Goal: Information Seeking & Learning: Learn about a topic

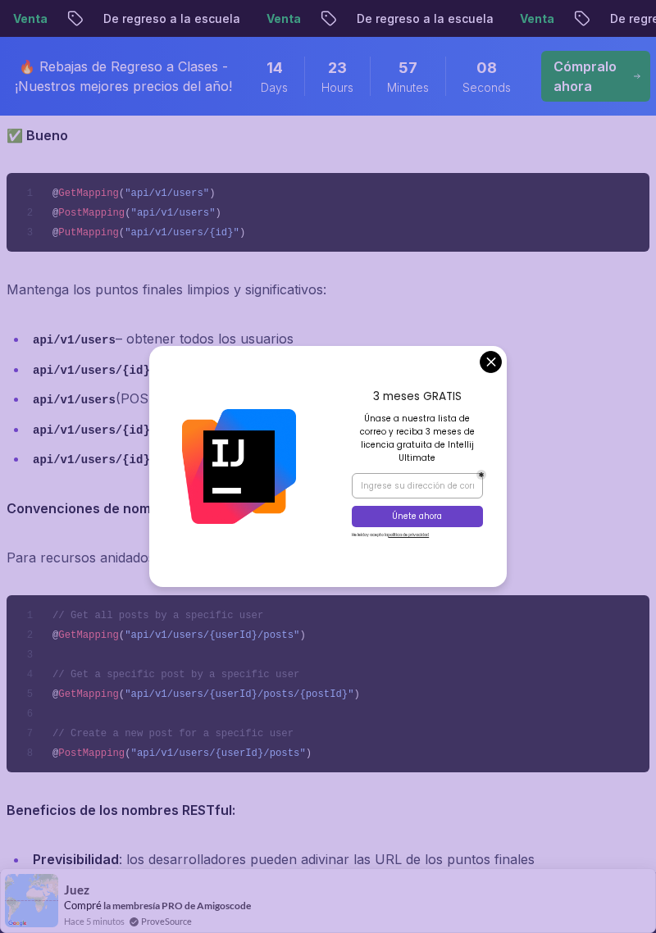
scroll to position [2360, 0]
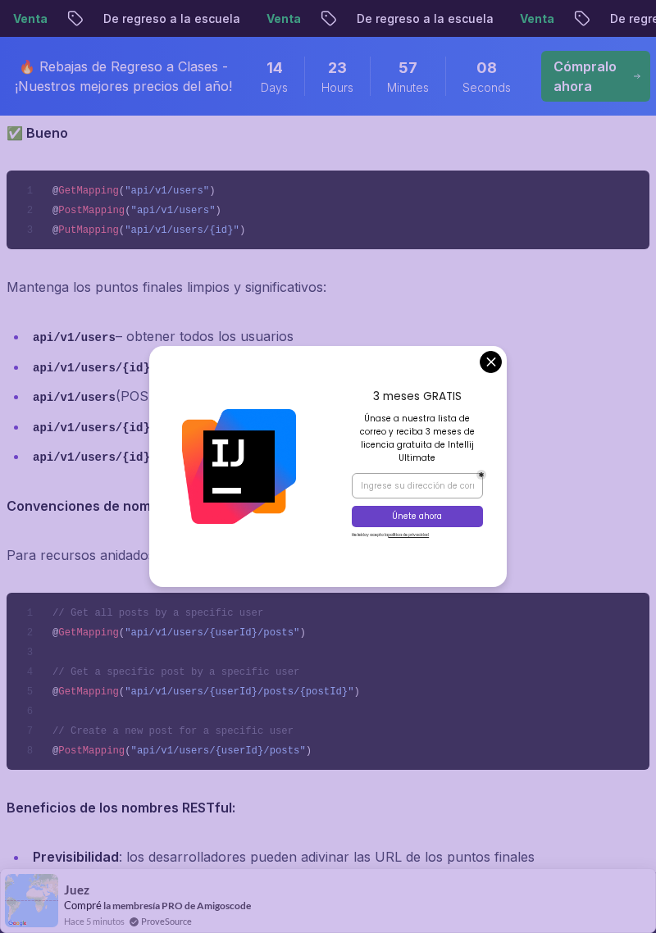
click at [498, 415] on li "api/v1/users/{id} (PUT/PATCH) – actualizar usuario" at bounding box center [338, 427] width 621 height 24
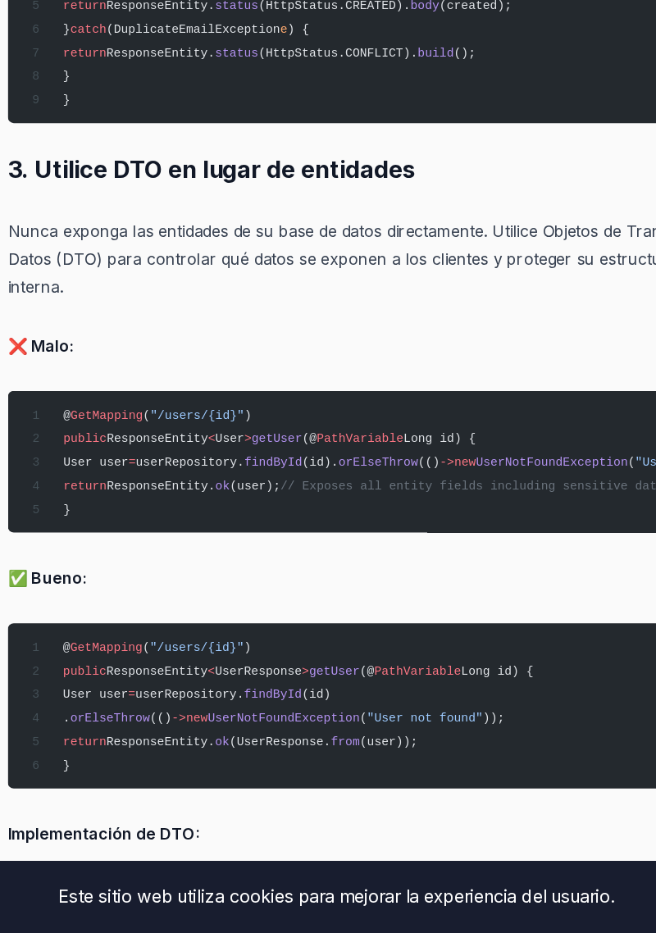
scroll to position [4403, 0]
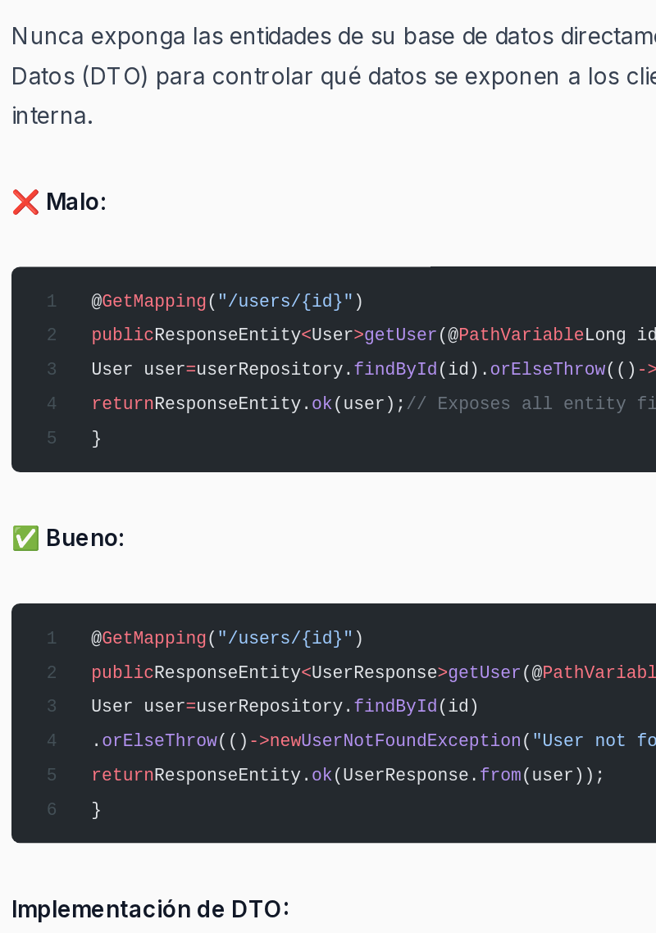
click at [8, 630] on font "✅ Bueno:" at bounding box center [39, 638] width 65 height 16
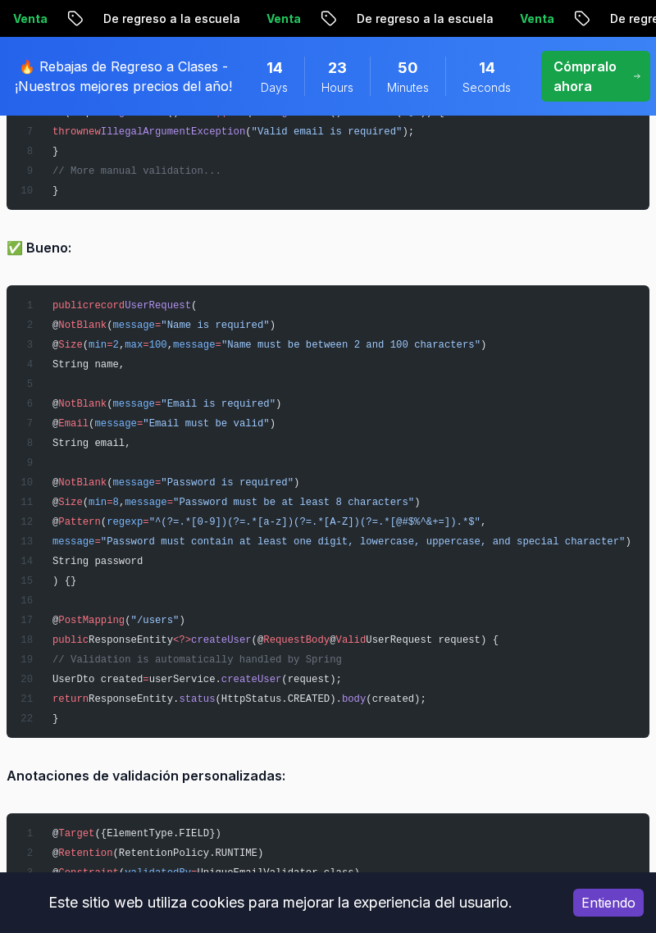
scroll to position [6527, 0]
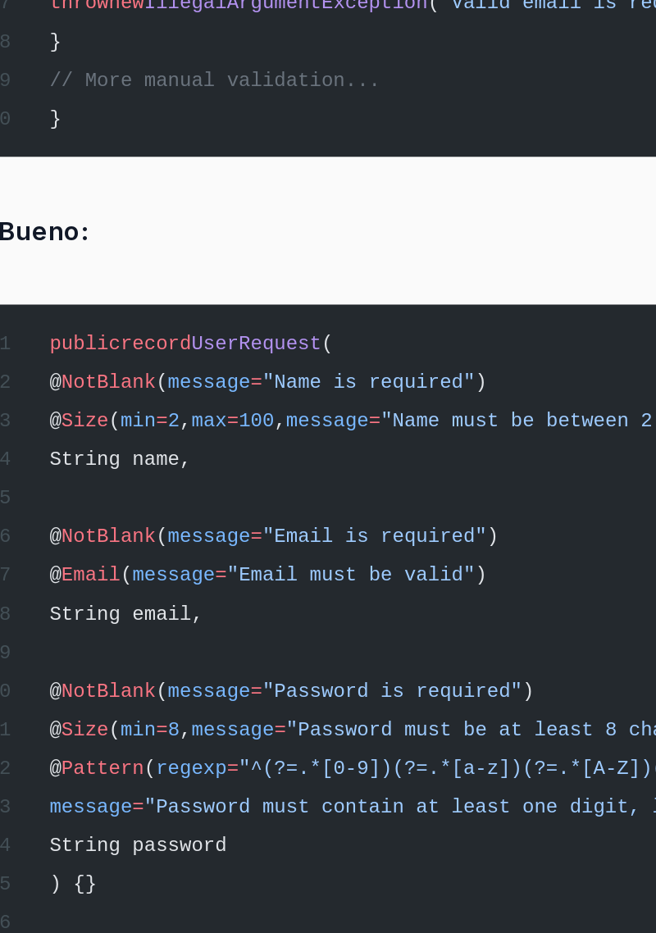
click at [27, 498] on span "@ Size ( min = 8 , message = "Password must be at least 8 characters" )" at bounding box center [220, 503] width 401 height 11
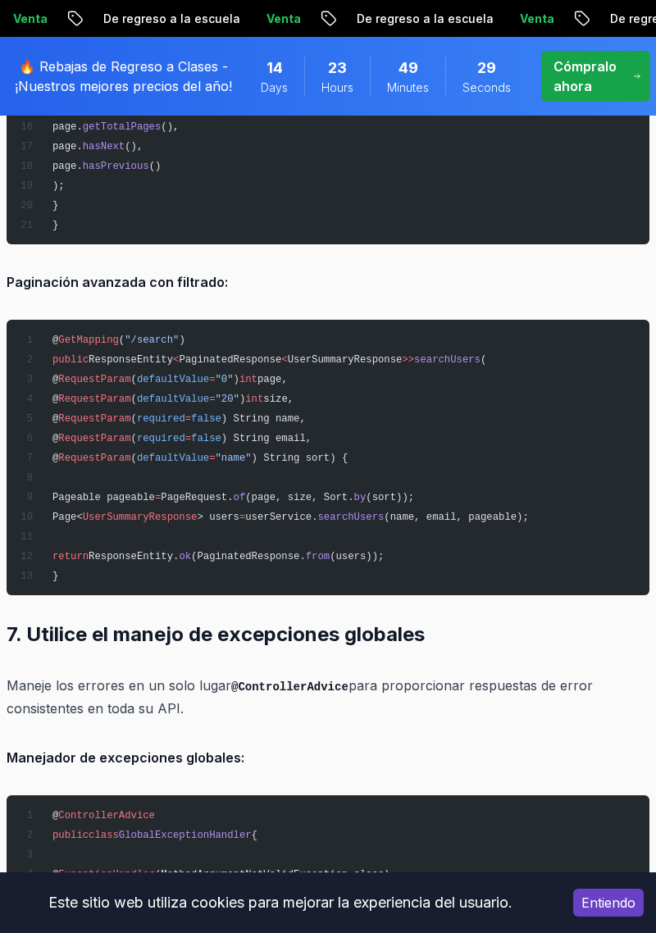
scroll to position [11780, 0]
